Goal: Transaction & Acquisition: Subscribe to service/newsletter

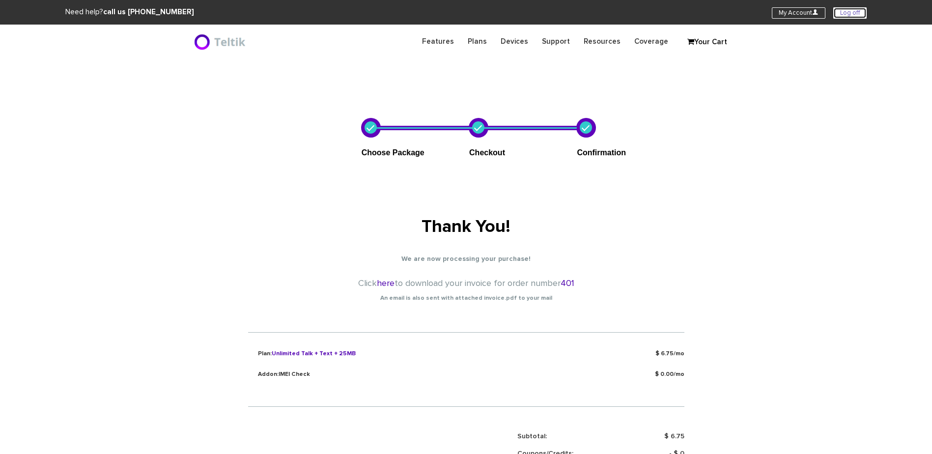
click at [743, 13] on link "Log off" at bounding box center [849, 12] width 33 height 11
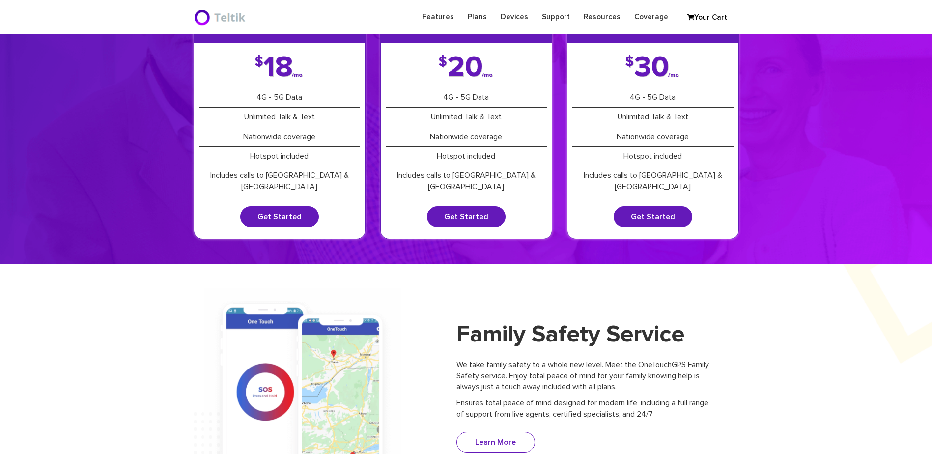
scroll to position [147, 0]
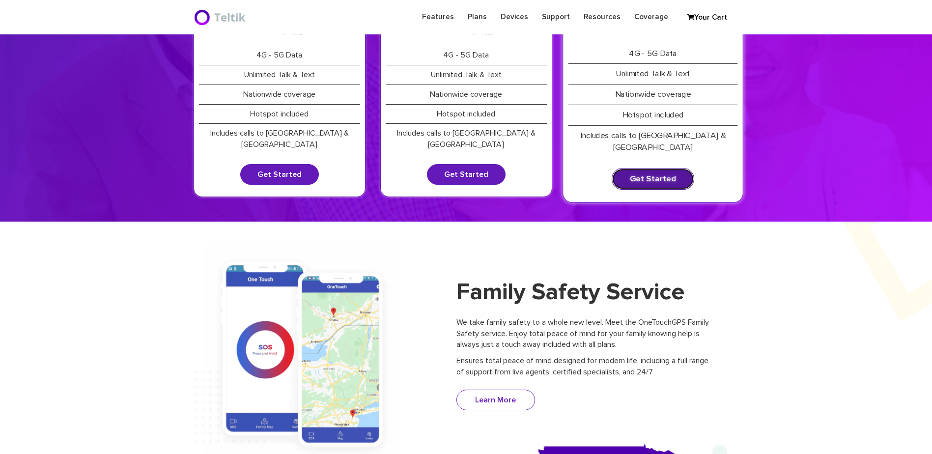
click at [661, 168] on link "Get Started" at bounding box center [653, 179] width 83 height 22
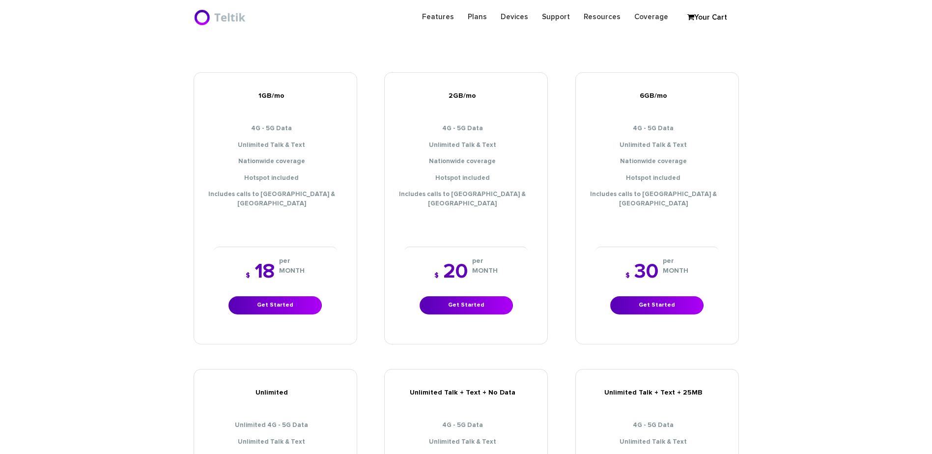
scroll to position [295, 0]
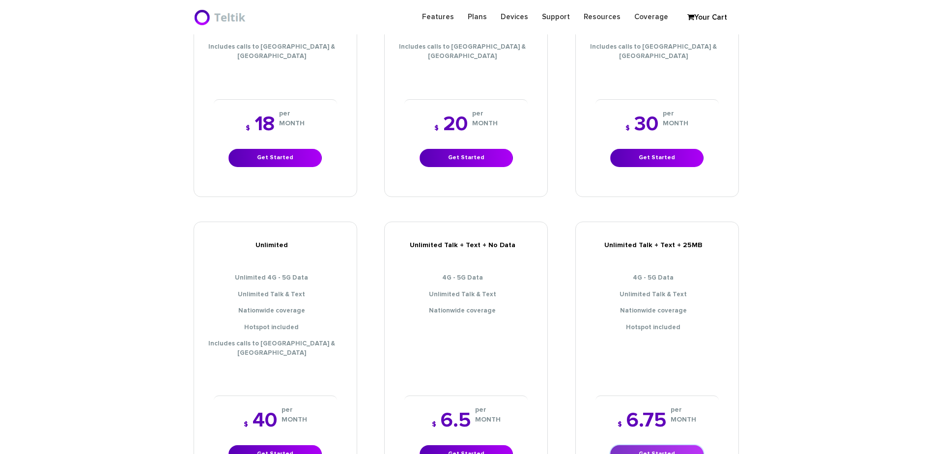
click at [648, 445] on link "Get Started" at bounding box center [656, 454] width 93 height 18
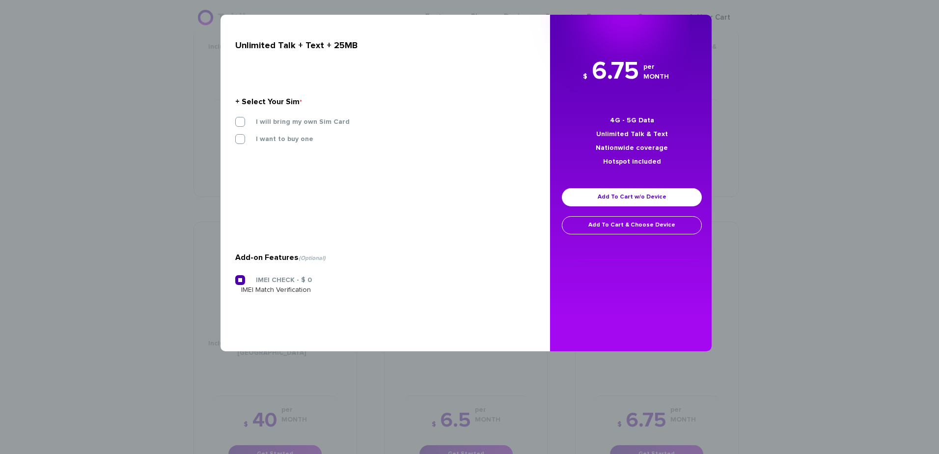
click at [76, 168] on div "× Unlimited Talk + Text + 25MB + Select Your Sim * I will bring my own Sim Card…" at bounding box center [469, 227] width 939 height 454
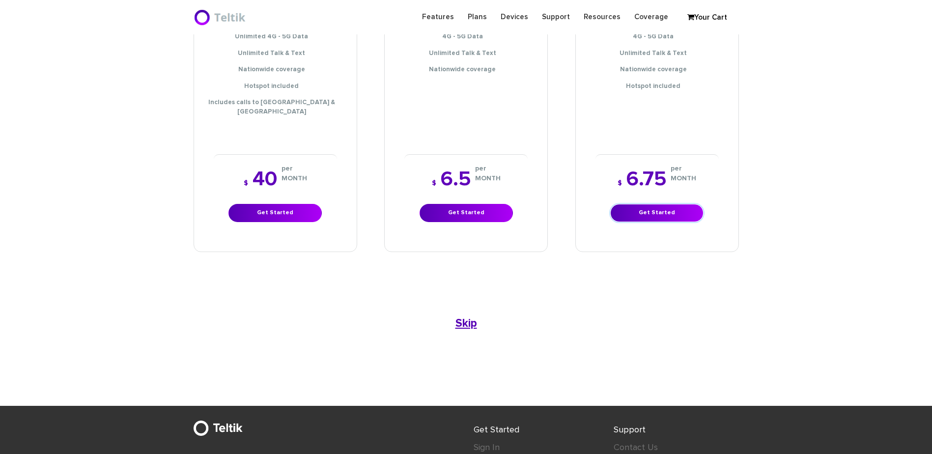
scroll to position [540, 0]
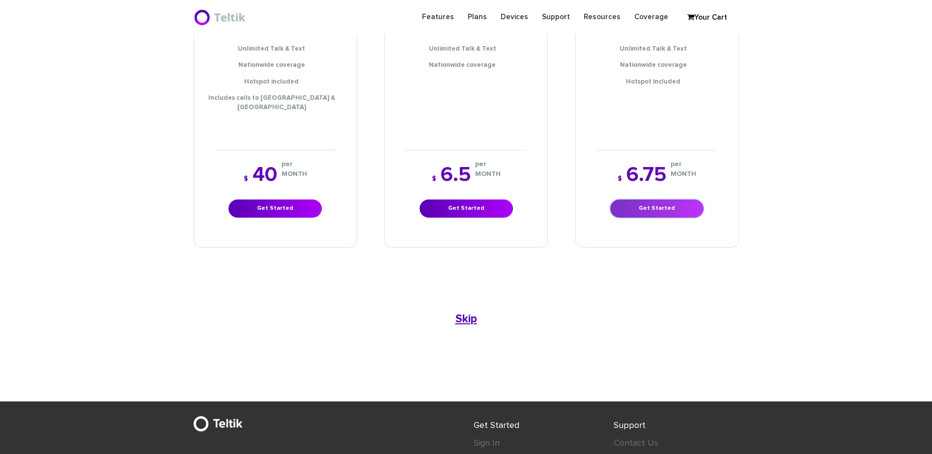
click at [652, 199] on link "Get Started" at bounding box center [656, 208] width 93 height 18
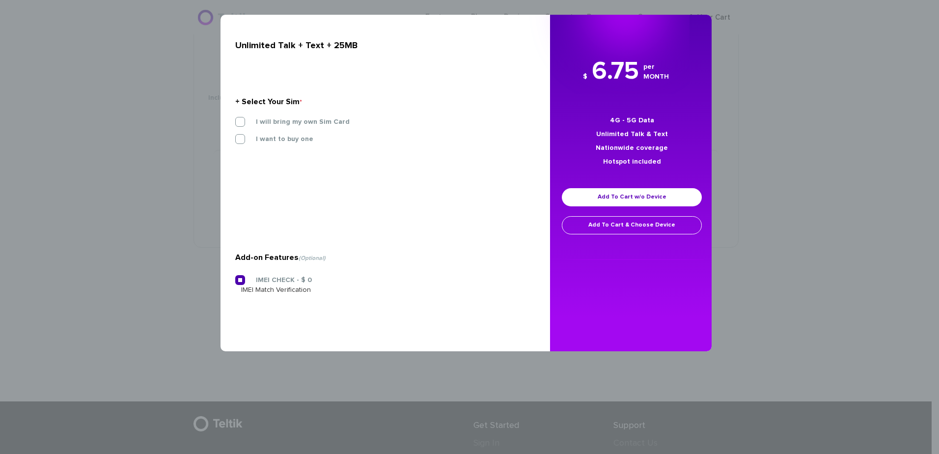
click at [296, 124] on label "I will bring my own Sim Card" at bounding box center [295, 121] width 109 height 9
click at [235, 119] on input "I will bring my own Sim Card" at bounding box center [235, 119] width 0 height 0
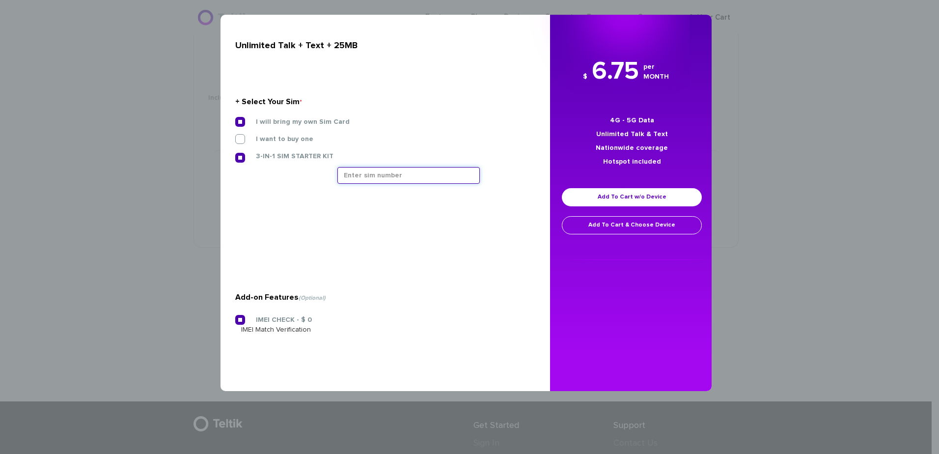
click at [358, 170] on input "text" at bounding box center [408, 175] width 142 height 17
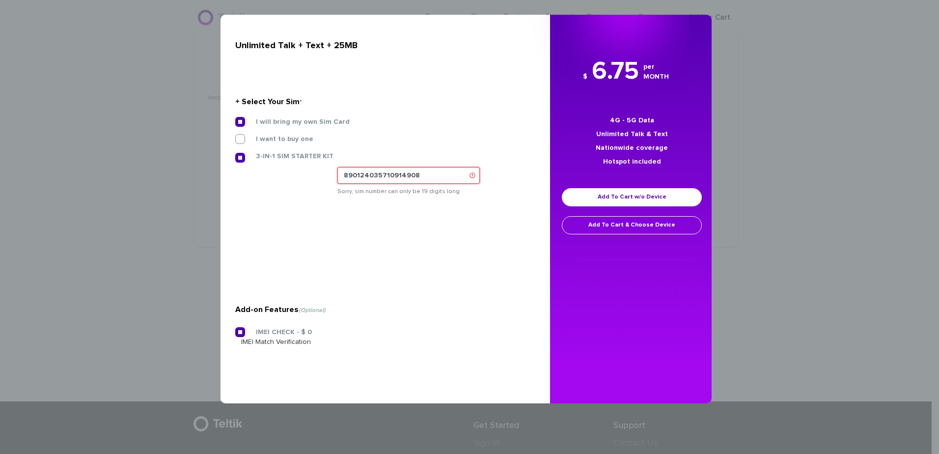
type input "8901240357109149083"
click at [408, 179] on input "8901240357109149083" at bounding box center [408, 175] width 142 height 17
click at [147, 108] on div "× Unlimited Talk + Text + 25MB + Select Your Sim * I will bring my own Sim Card…" at bounding box center [469, 227] width 939 height 454
